Goal: Information Seeking & Learning: Learn about a topic

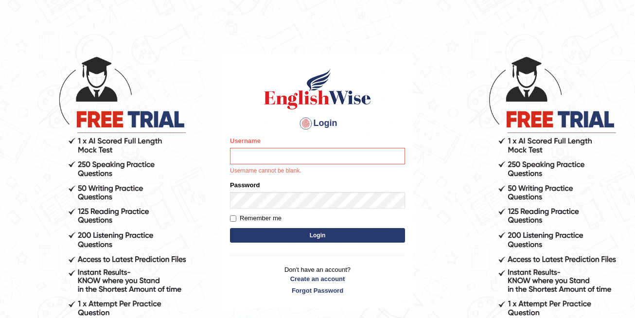
click at [320, 147] on div "Username Username cannot be blank." at bounding box center [317, 155] width 175 height 39
click at [314, 155] on input "Username" at bounding box center [317, 156] width 175 height 17
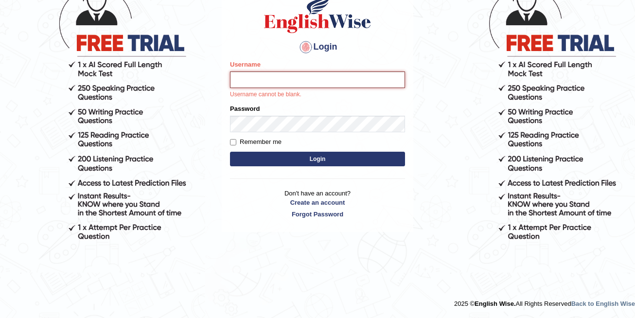
scroll to position [4, 0]
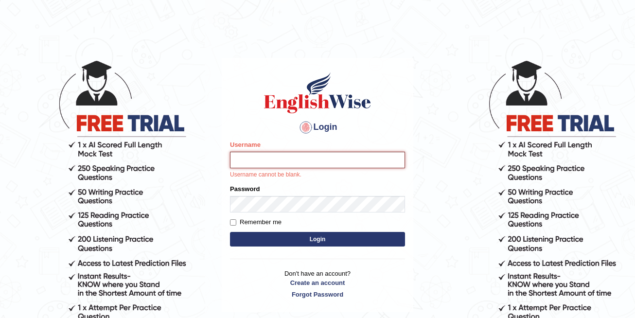
click at [260, 160] on input "Username" at bounding box center [317, 160] width 175 height 17
type input "ibalezmelody55"
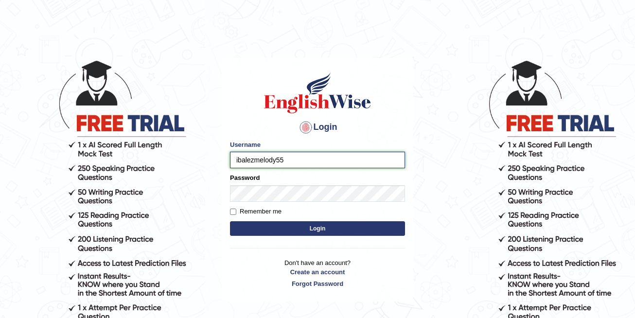
click at [285, 159] on input "ibalezmelody55" at bounding box center [317, 160] width 175 height 17
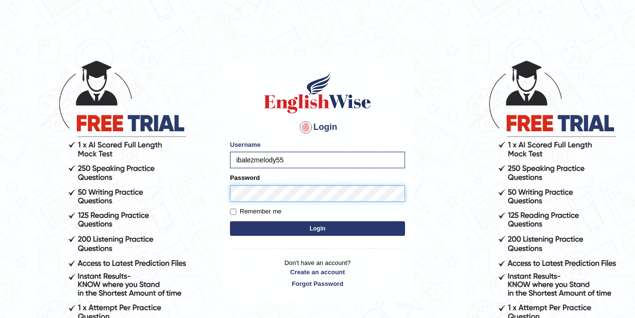
click at [230, 221] on button "Login" at bounding box center [317, 228] width 175 height 15
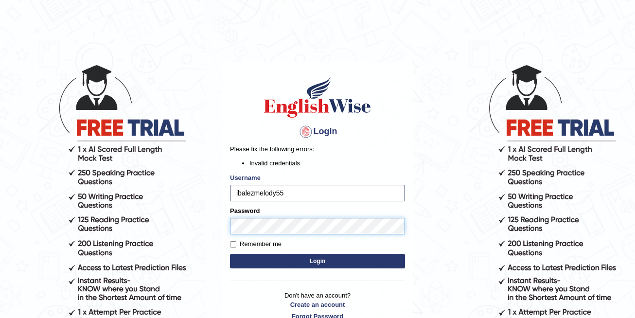
click at [230, 254] on button "Login" at bounding box center [317, 261] width 175 height 15
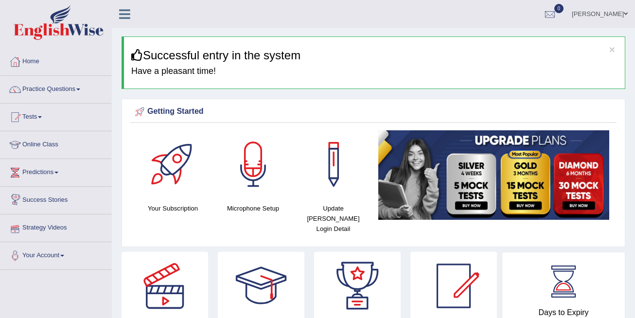
click at [63, 225] on link "Strategy Videos" at bounding box center [55, 226] width 111 height 24
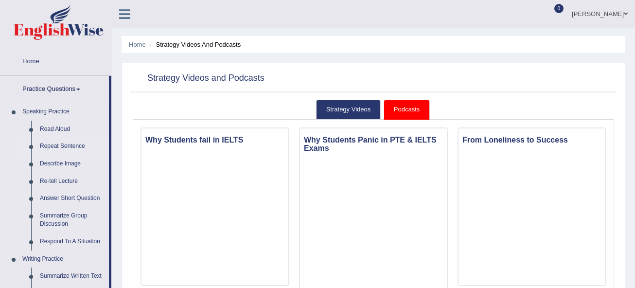
click at [46, 129] on link "Read Aloud" at bounding box center [71, 129] width 73 height 17
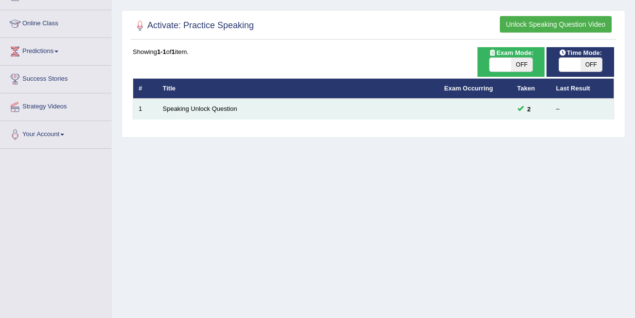
click at [510, 106] on td at bounding box center [475, 109] width 73 height 20
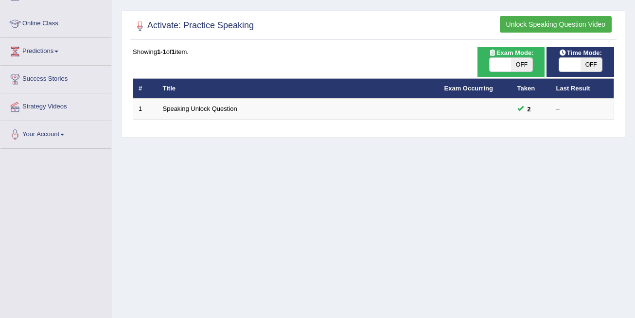
click at [523, 65] on span "OFF" at bounding box center [521, 65] width 21 height 14
checkbox input "true"
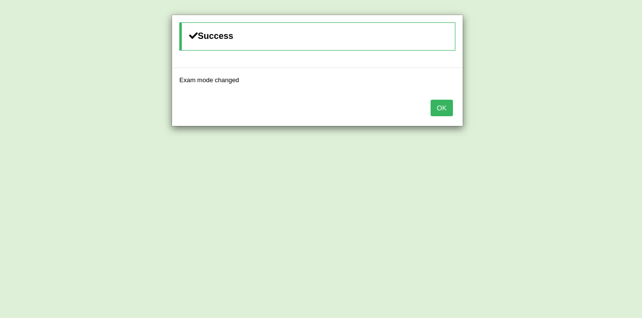
click at [445, 100] on button "OK" at bounding box center [442, 108] width 22 height 17
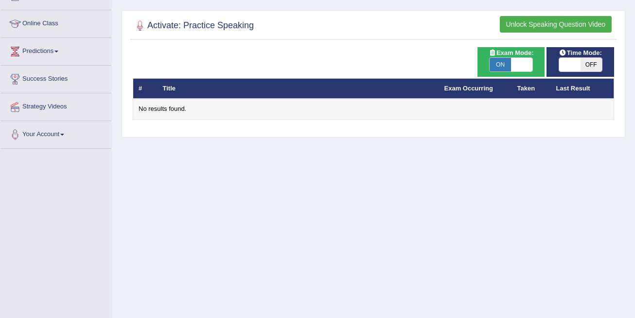
click at [505, 64] on span "ON" at bounding box center [499, 65] width 21 height 14
checkbox input "false"
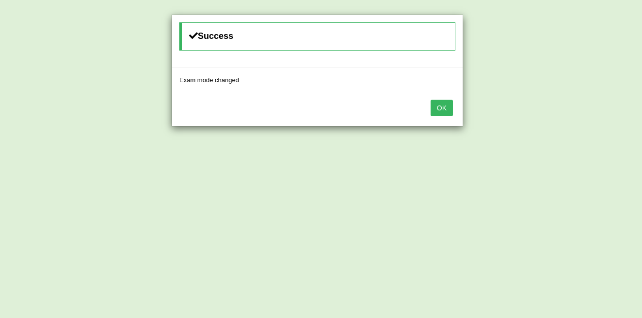
click at [447, 106] on button "OK" at bounding box center [442, 108] width 22 height 17
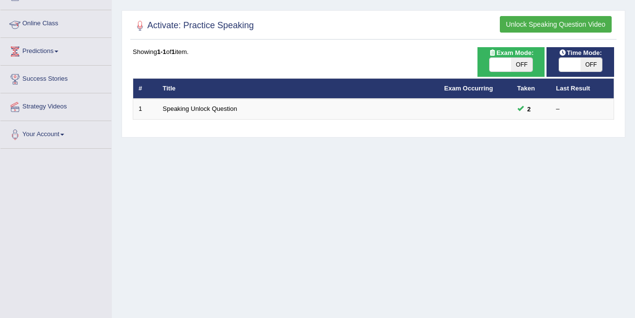
scroll to position [17, 0]
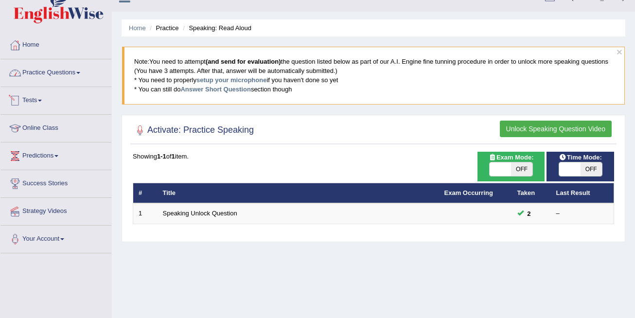
click at [76, 73] on link "Practice Questions" at bounding box center [55, 71] width 111 height 24
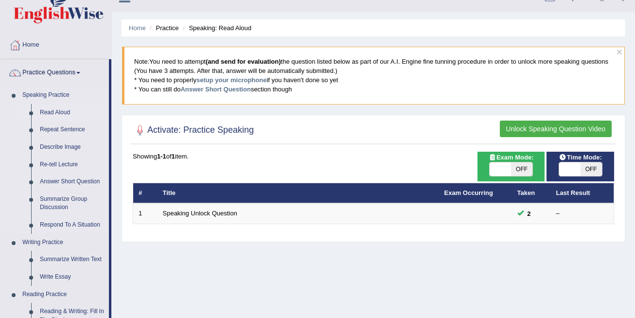
click at [55, 112] on link "Read Aloud" at bounding box center [71, 112] width 73 height 17
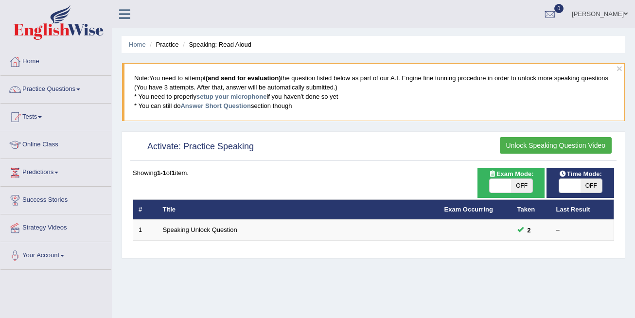
click at [178, 226] on link "Speaking Unlock Question" at bounding box center [200, 229] width 74 height 7
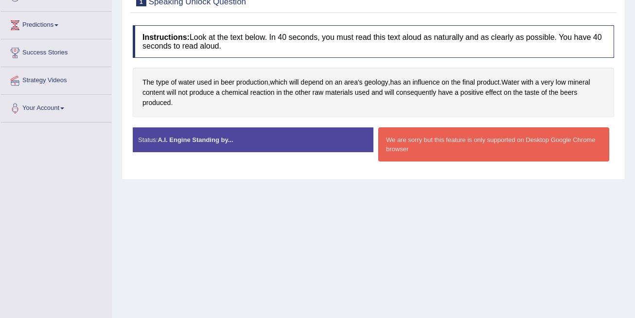
scroll to position [166, 0]
